Goal: Information Seeking & Learning: Learn about a topic

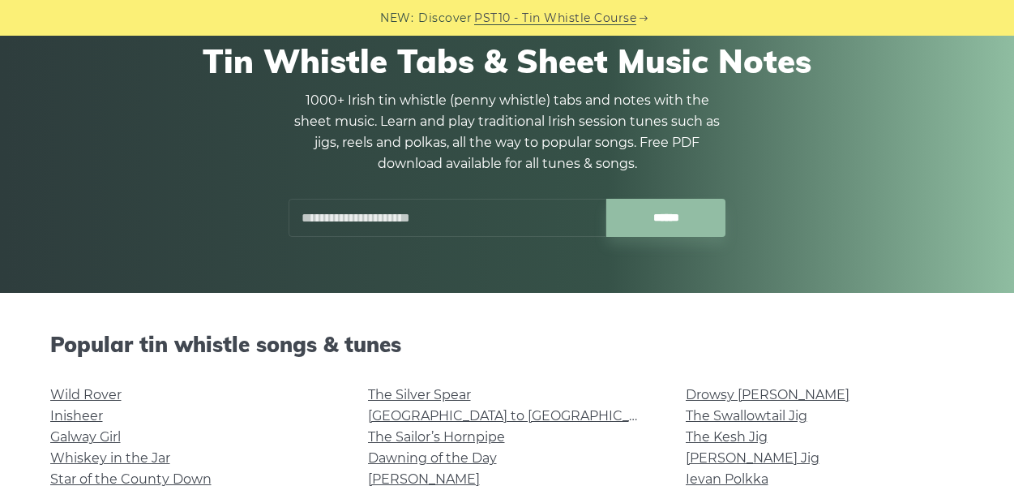
scroll to position [152, 0]
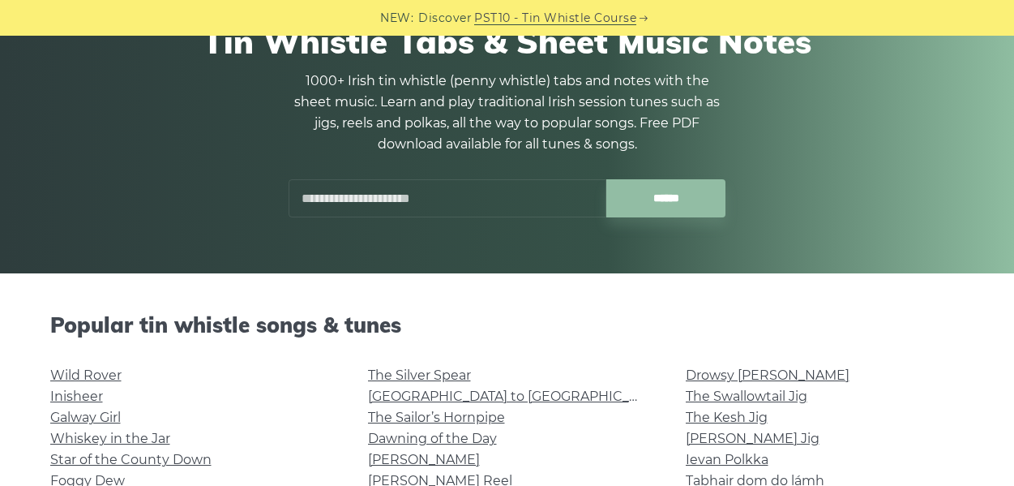
click at [399, 205] on input "text" at bounding box center [448, 198] width 318 height 38
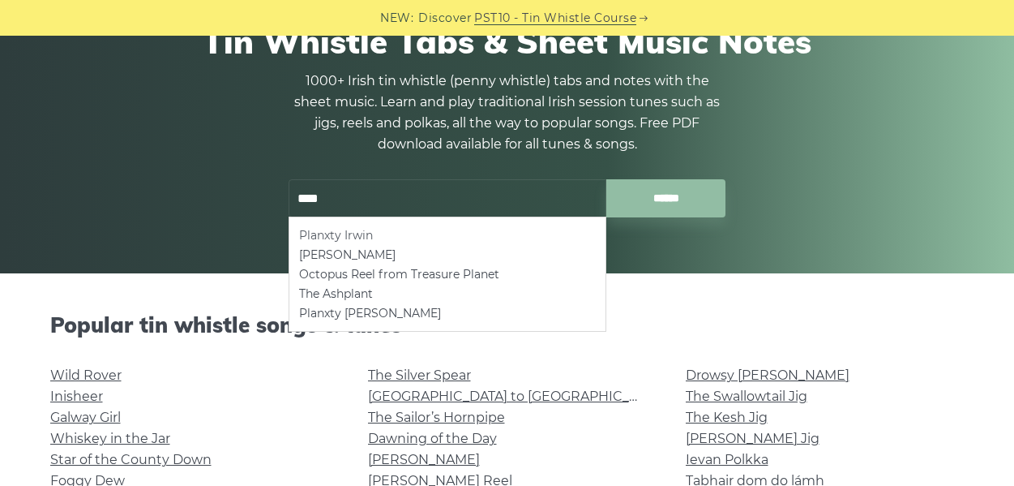
click at [378, 233] on li "Planxty Irwin" at bounding box center [447, 234] width 297 height 19
type input "**********"
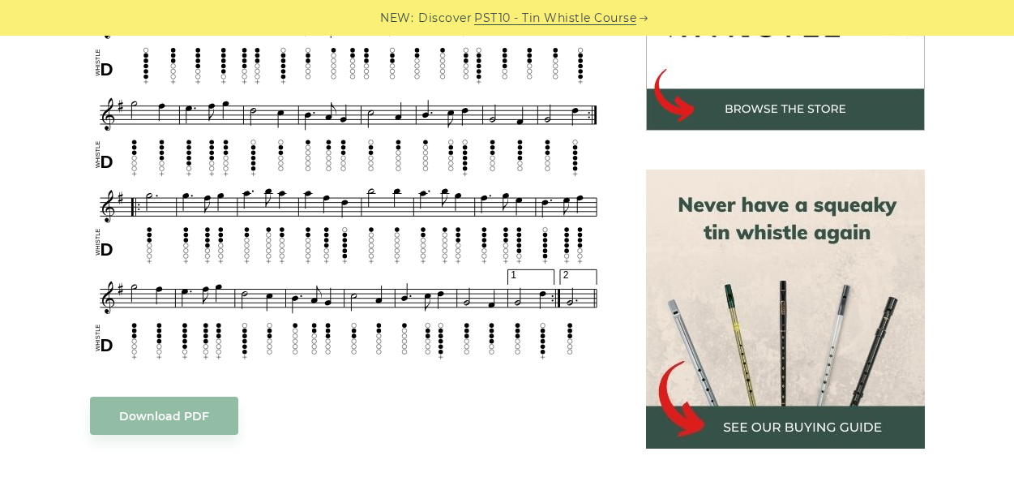
scroll to position [616, 0]
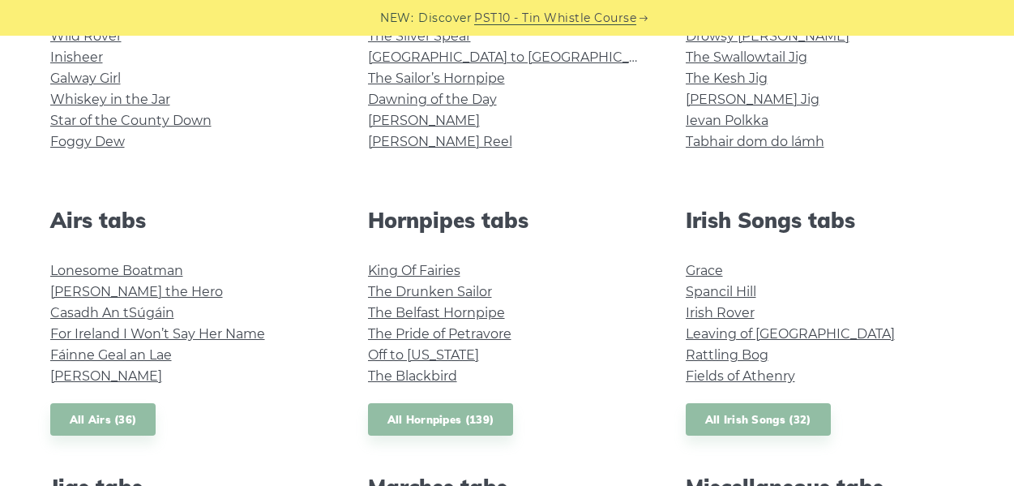
scroll to position [511, 0]
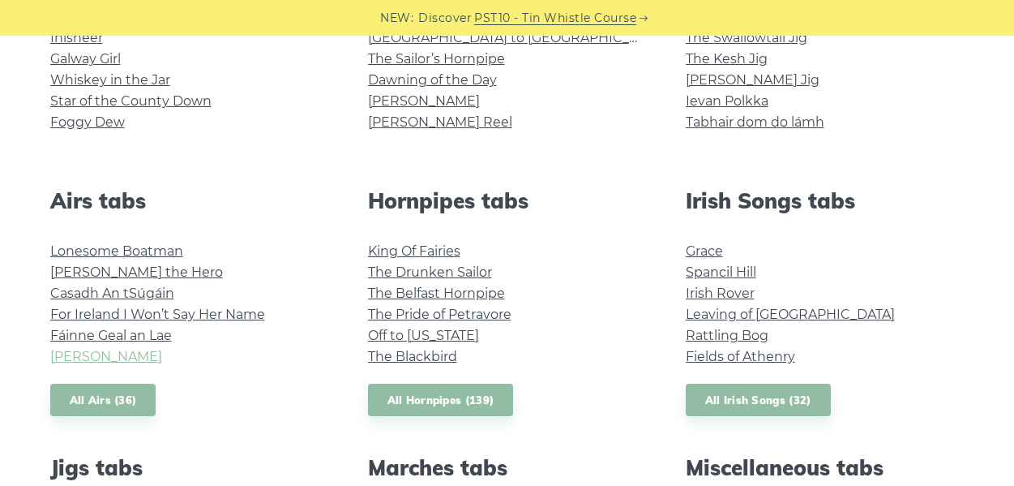
click at [102, 358] on link "Planxty Davis" at bounding box center [106, 356] width 112 height 15
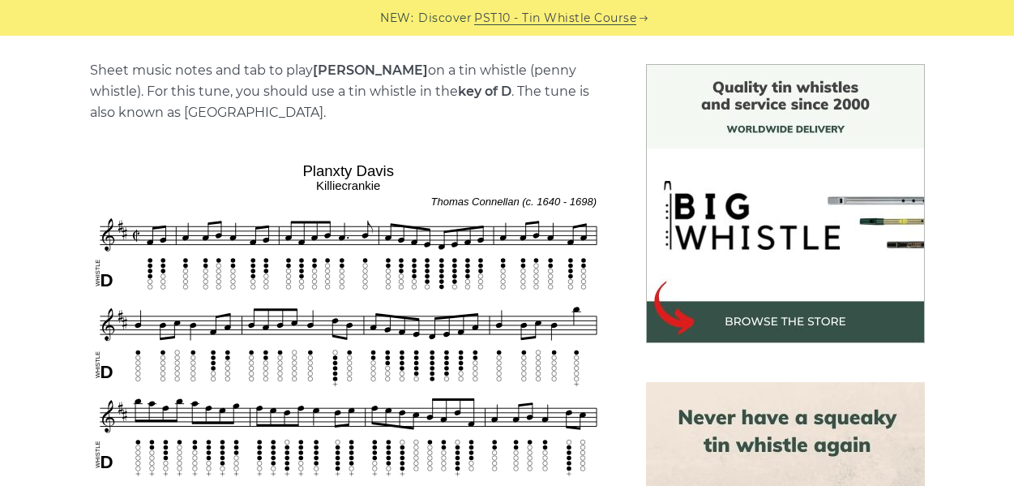
scroll to position [409, 0]
